Goal: Obtain resource: Download file/media

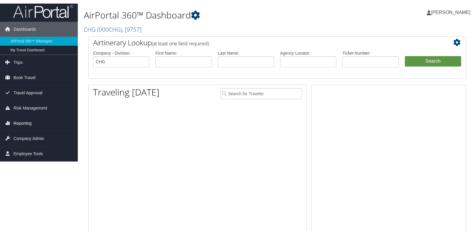
click at [38, 124] on link "Reporting" at bounding box center [39, 122] width 78 height 15
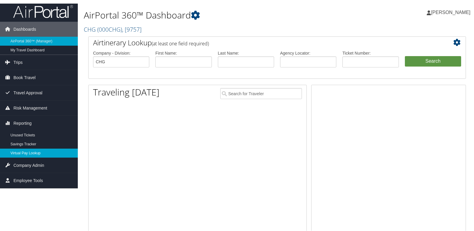
click at [31, 150] on link "Virtual Pay Lookup" at bounding box center [39, 152] width 78 height 9
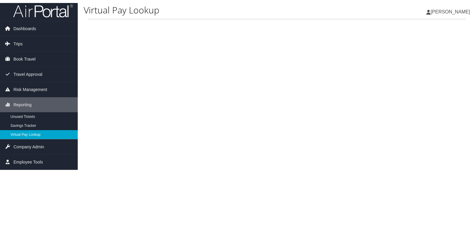
click at [30, 136] on link "Virtual Pay Lookup" at bounding box center [39, 134] width 78 height 9
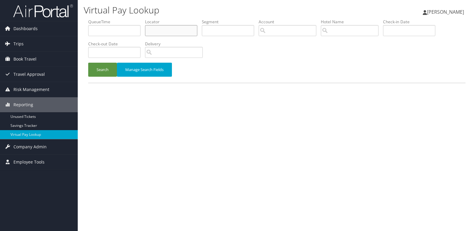
click at [176, 34] on input "text" at bounding box center [171, 30] width 52 height 11
paste input "JVZKCV"
type input "JVZKCV"
click at [88, 63] on button "Search" at bounding box center [102, 70] width 29 height 14
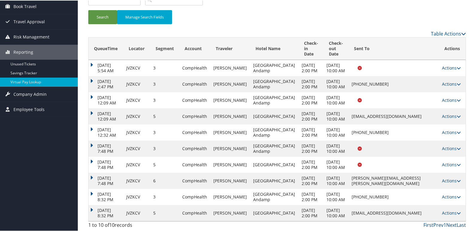
scroll to position [182, 0]
click at [456, 211] on icon at bounding box center [458, 213] width 4 height 4
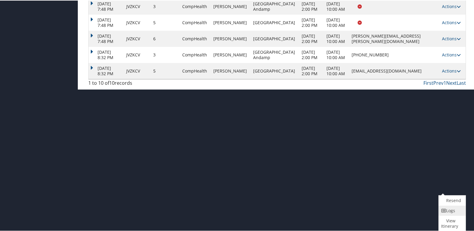
click at [442, 210] on icon at bounding box center [443, 210] width 5 height 4
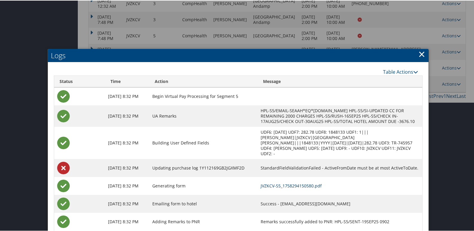
click at [288, 183] on link "JVZKCV-S5_1758294150580.pdf" at bounding box center [290, 186] width 61 height 6
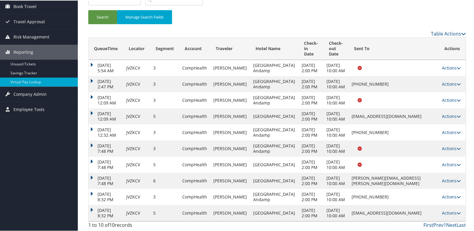
scroll to position [182, 0]
click at [456, 179] on icon at bounding box center [458, 181] width 4 height 4
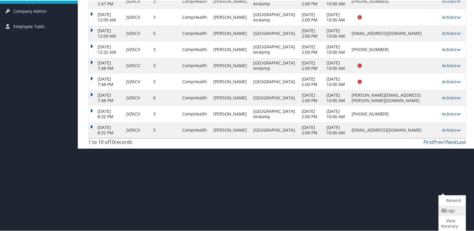
click at [443, 208] on icon at bounding box center [443, 210] width 5 height 4
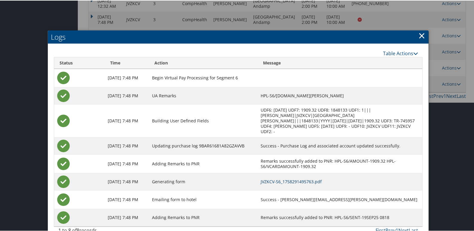
click at [260, 179] on link "JVZKCV-S6_1758291495763.pdf" at bounding box center [290, 182] width 61 height 6
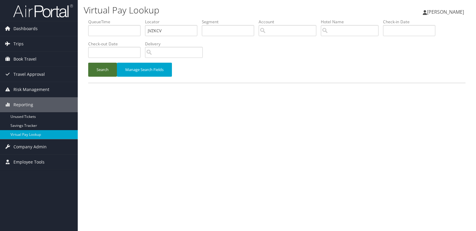
click at [103, 74] on button "Search" at bounding box center [102, 70] width 29 height 14
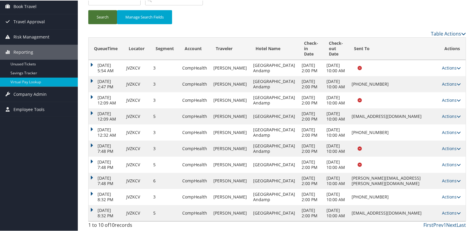
scroll to position [120, 0]
click at [456, 130] on icon at bounding box center [458, 132] width 4 height 4
click at [436, 200] on link "Logs" at bounding box center [430, 205] width 51 height 10
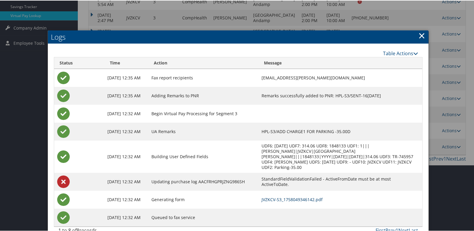
click at [262, 196] on link "JVZKCV-S3_1758049346142.pdf" at bounding box center [291, 199] width 61 height 6
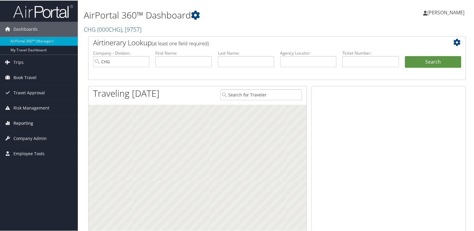
click at [17, 121] on span "Reporting" at bounding box center [23, 122] width 20 height 15
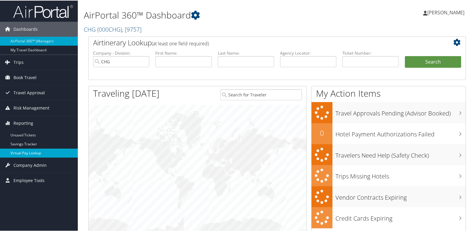
click at [21, 150] on link "Virtual Pay Lookup" at bounding box center [39, 152] width 78 height 9
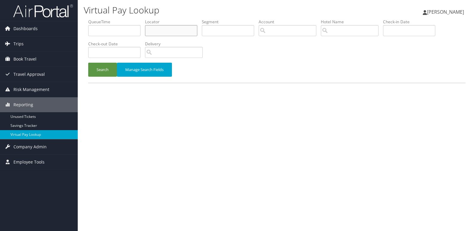
click at [169, 27] on input "text" at bounding box center [171, 30] width 52 height 11
paste input "YCAAFN"
type input "YCAAFN"
click at [88, 63] on button "Search" at bounding box center [102, 70] width 29 height 14
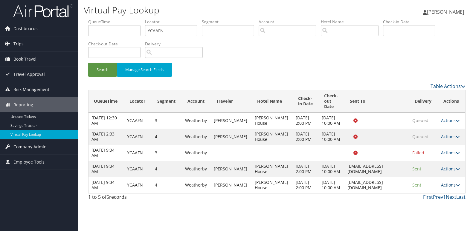
click at [458, 187] on icon at bounding box center [458, 185] width 4 height 4
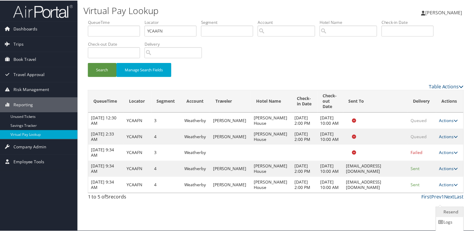
scroll to position [18, 0]
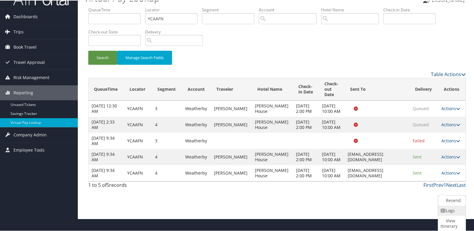
click at [446, 211] on link "Logs" at bounding box center [451, 210] width 26 height 10
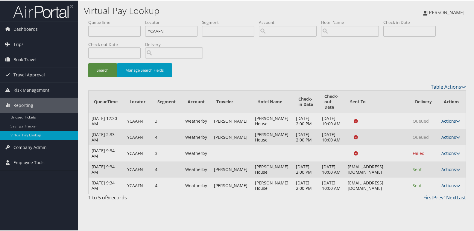
scroll to position [0, 0]
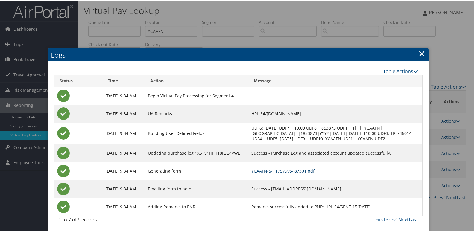
click at [273, 173] on link "YCAAFN-S4_1757995487301.pdf" at bounding box center [282, 171] width 63 height 6
